Goal: Task Accomplishment & Management: Manage account settings

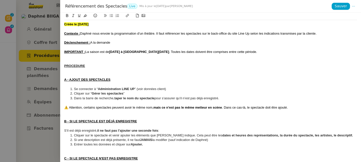
drag, startPoint x: 51, startPoint y: 24, endPoint x: 56, endPoint y: 23, distance: 4.4
click at [51, 24] on div at bounding box center [180, 81] width 361 height 162
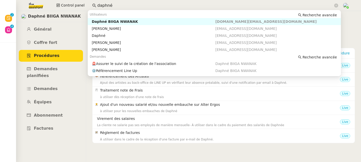
drag, startPoint x: 108, startPoint y: 8, endPoint x: 87, endPoint y: 8, distance: 20.3
click at [87, 8] on div "Control panel daphné" at bounding box center [181, 5] width 336 height 11
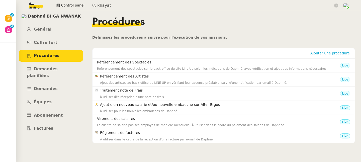
click at [120, 5] on input "khayat" at bounding box center [215, 5] width 236 height 7
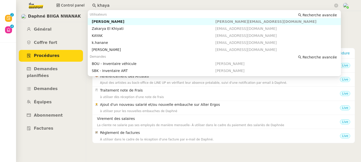
click at [115, 23] on div "[PERSON_NAME]" at bounding box center [154, 21] width 124 height 5
type input "khaya"
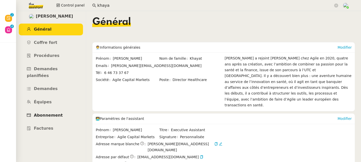
click at [48, 113] on span "Abonnement" at bounding box center [48, 115] width 29 height 5
